Goal: Transaction & Acquisition: Purchase product/service

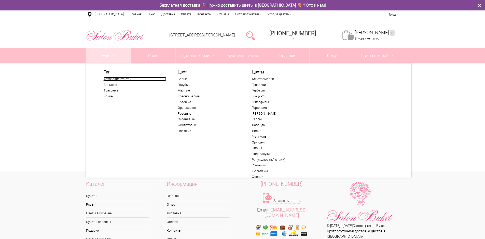
click at [116, 78] on link "Авторские букеты" at bounding box center [135, 79] width 63 height 4
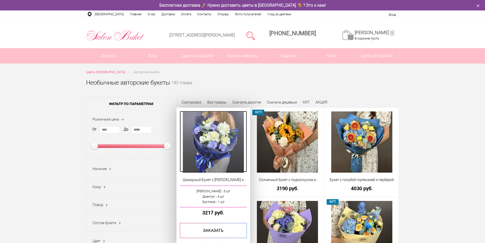
click at [215, 162] on img at bounding box center [213, 141] width 61 height 61
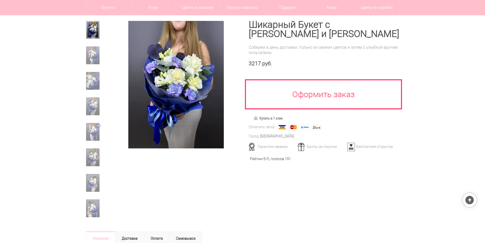
scroll to position [51, 0]
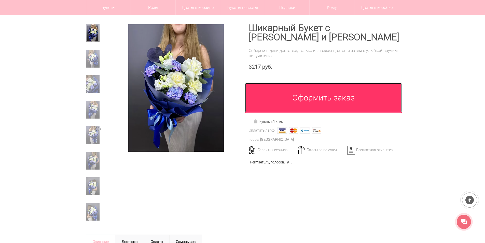
click at [333, 100] on link "Оформить заказ" at bounding box center [323, 98] width 157 height 30
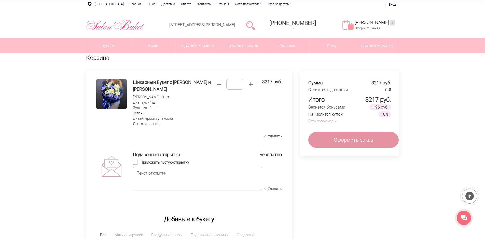
scroll to position [8, 0]
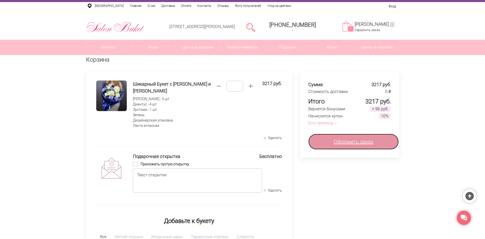
click at [343, 142] on span "Оформить заказ" at bounding box center [353, 142] width 39 height 8
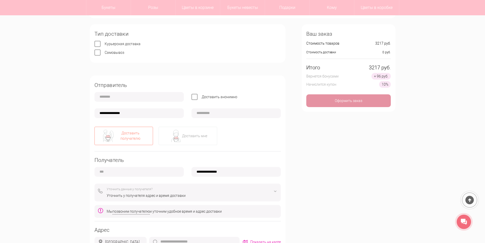
scroll to position [25, 0]
